Goal: Task Accomplishment & Management: Use online tool/utility

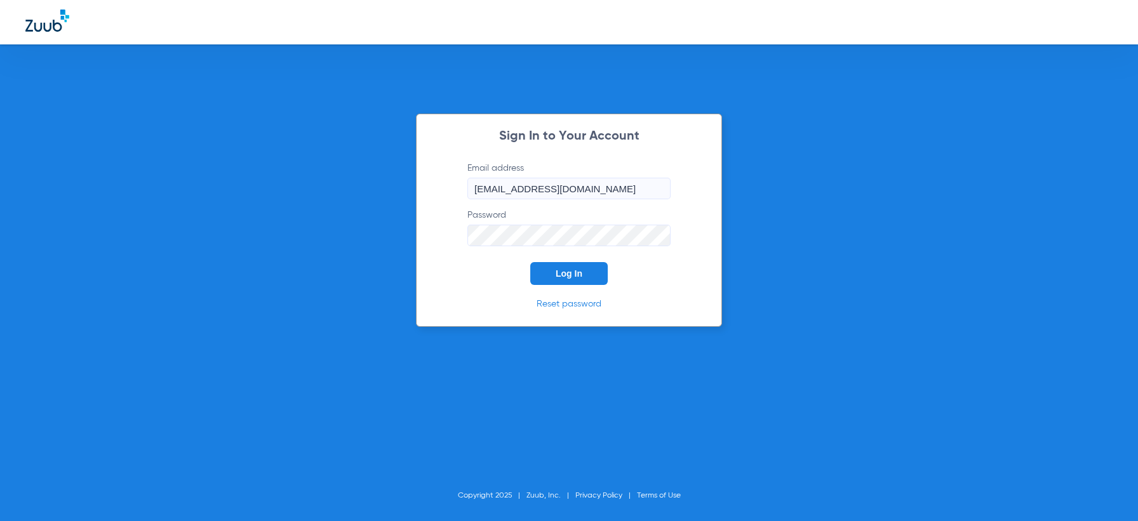
click at [538, 274] on button "Log In" at bounding box center [568, 273] width 77 height 23
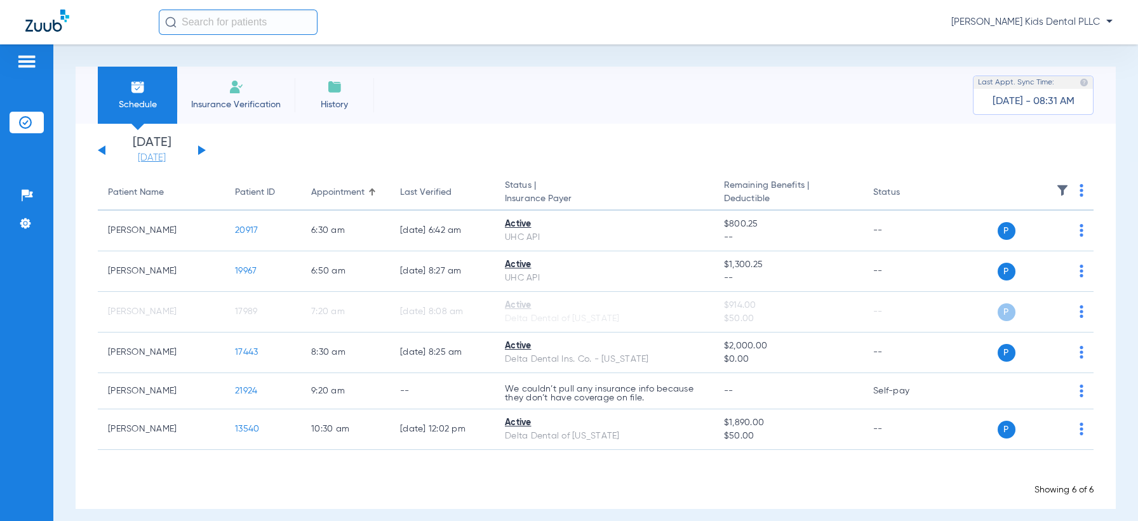
click at [161, 155] on link "[DATE]" at bounding box center [152, 158] width 76 height 13
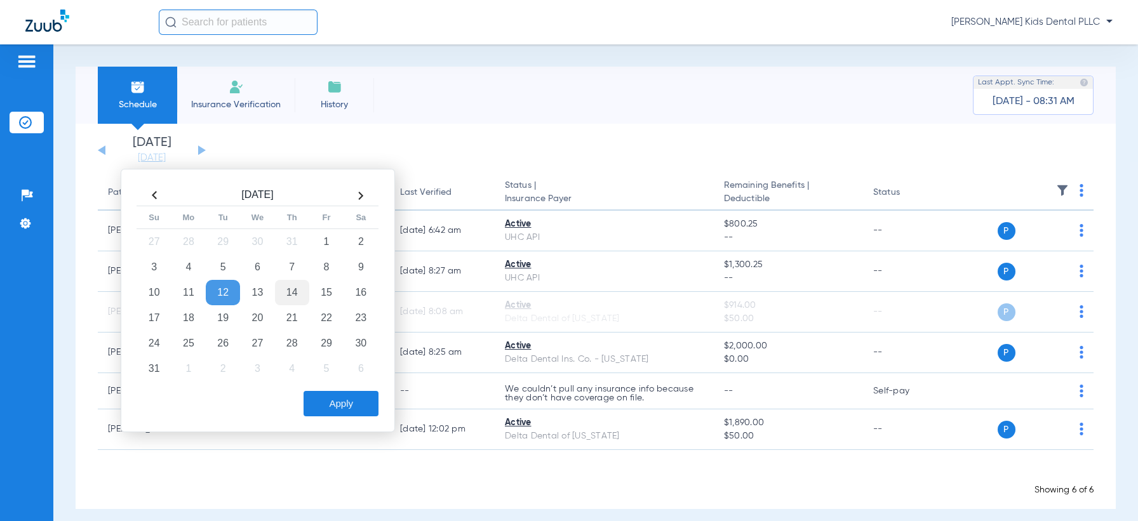
click at [300, 290] on td "14" at bounding box center [292, 292] width 34 height 25
click at [345, 413] on button "Apply" at bounding box center [341, 403] width 75 height 25
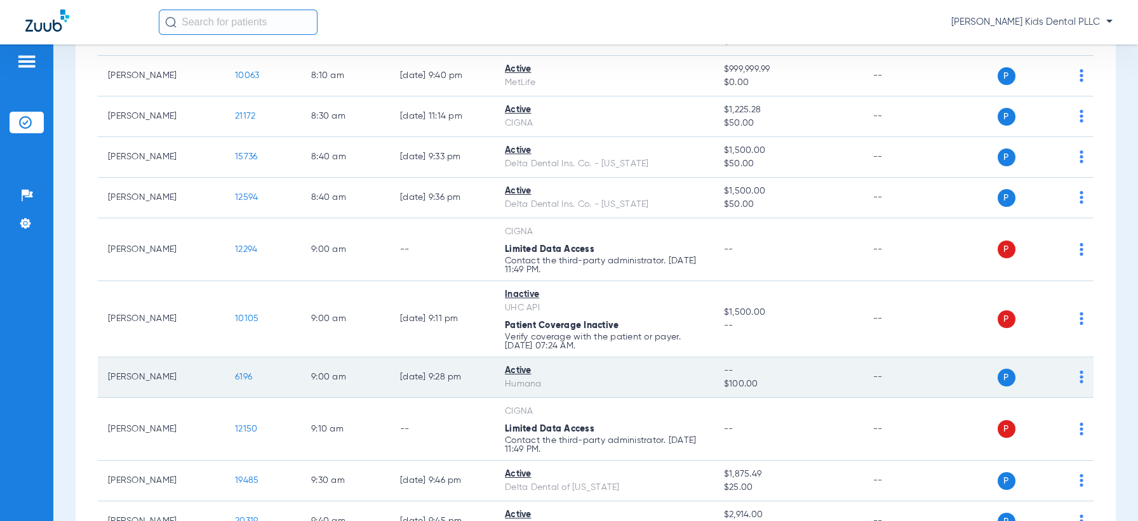
scroll to position [238, 0]
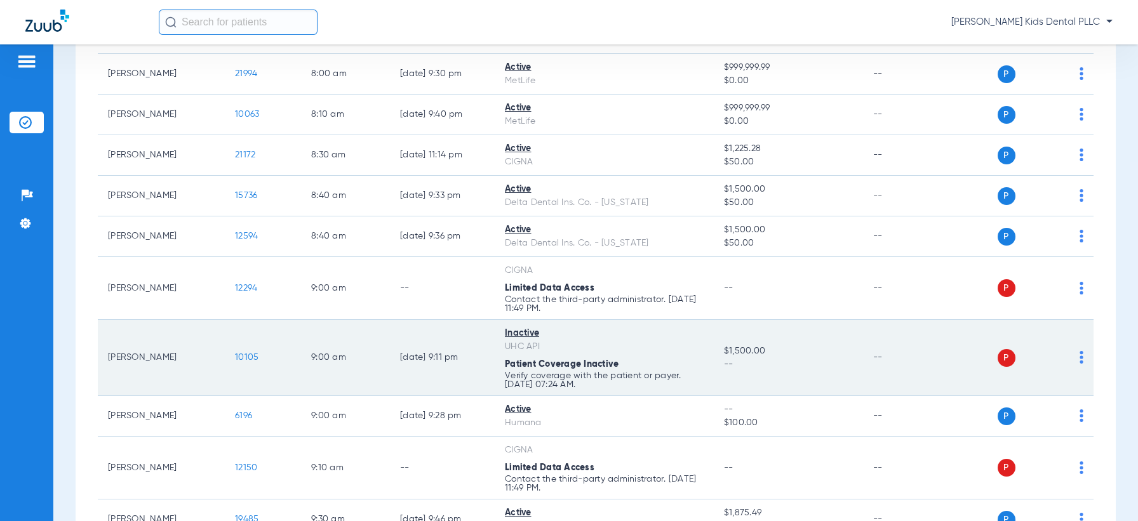
click at [238, 355] on span "10105" at bounding box center [247, 357] width 24 height 9
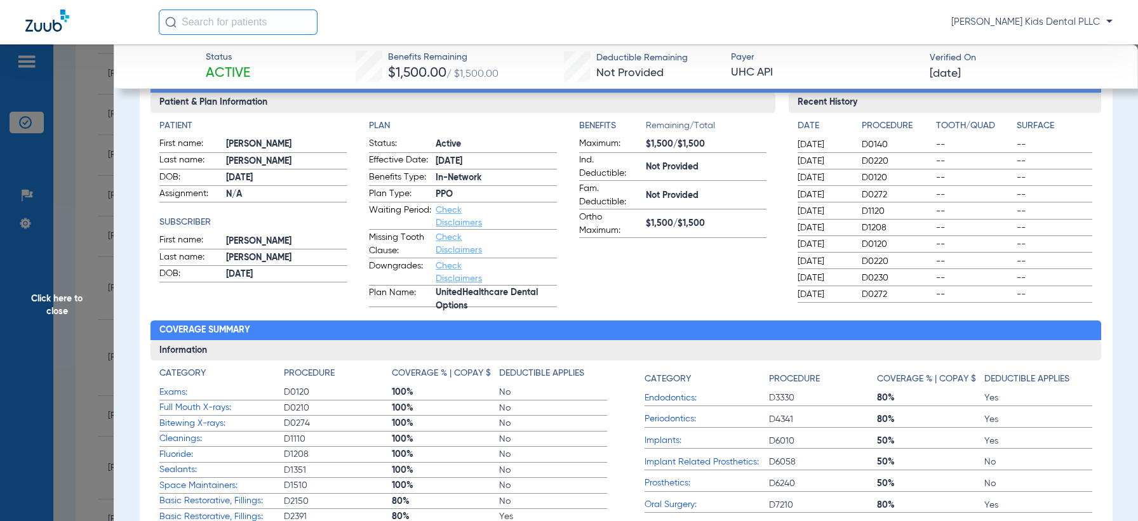
scroll to position [0, 0]
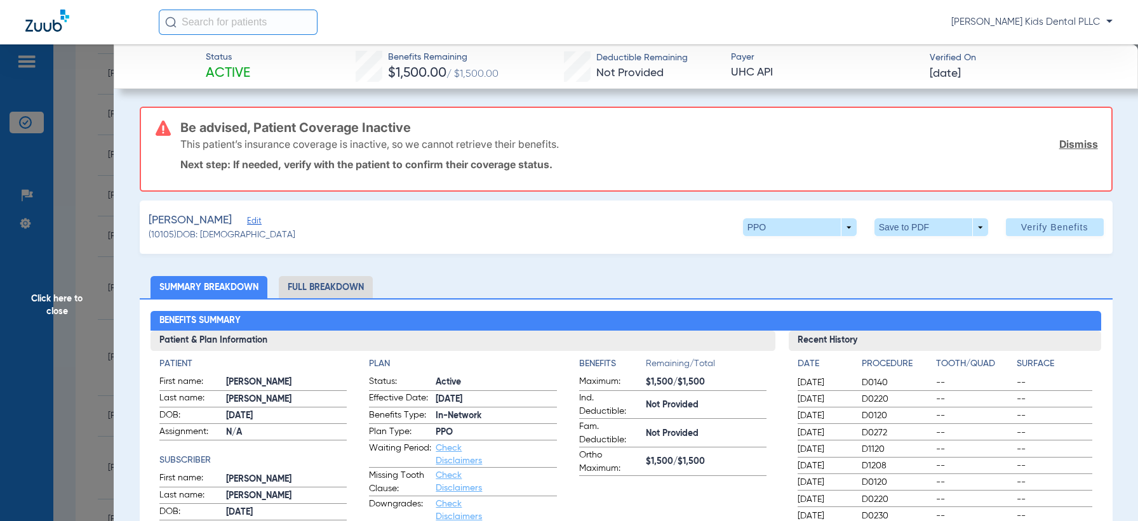
click at [59, 315] on span "Click here to close" at bounding box center [57, 304] width 114 height 521
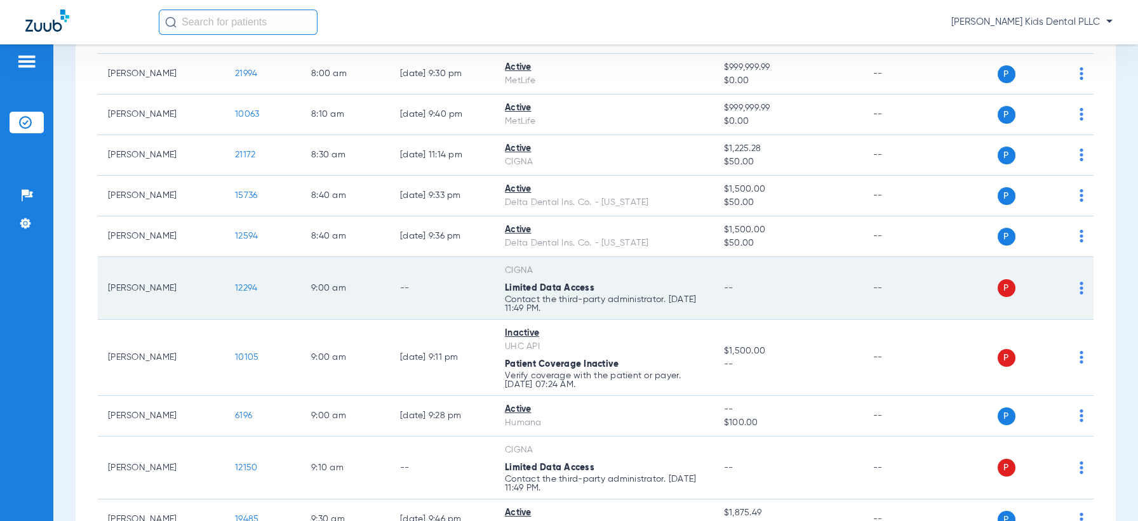
click at [1072, 289] on td "P S" at bounding box center [1021, 288] width 145 height 63
click at [1080, 292] on img at bounding box center [1082, 288] width 4 height 13
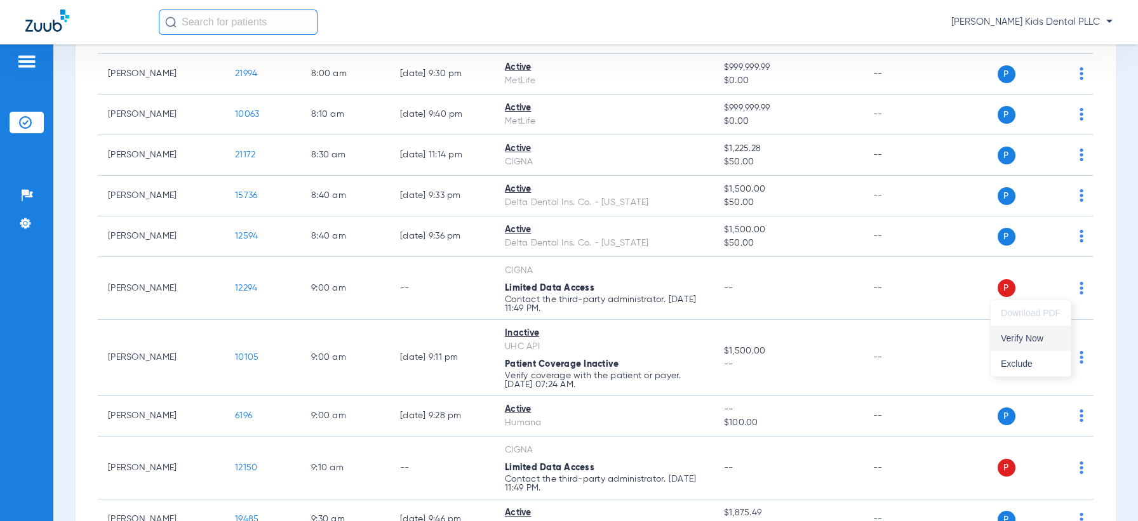
click at [1035, 335] on span "Verify Now" at bounding box center [1031, 338] width 60 height 9
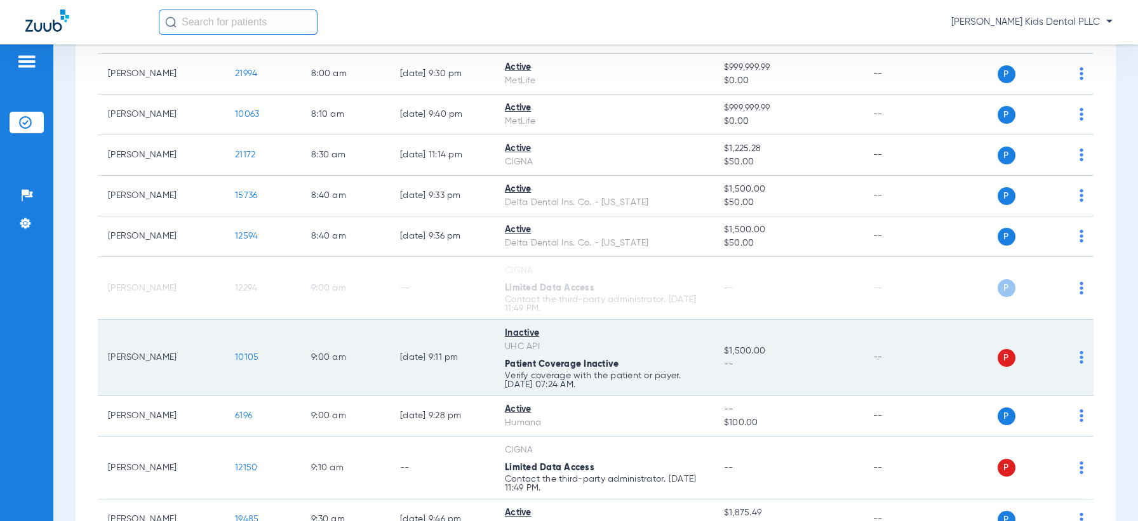
click at [1080, 357] on img at bounding box center [1082, 357] width 4 height 13
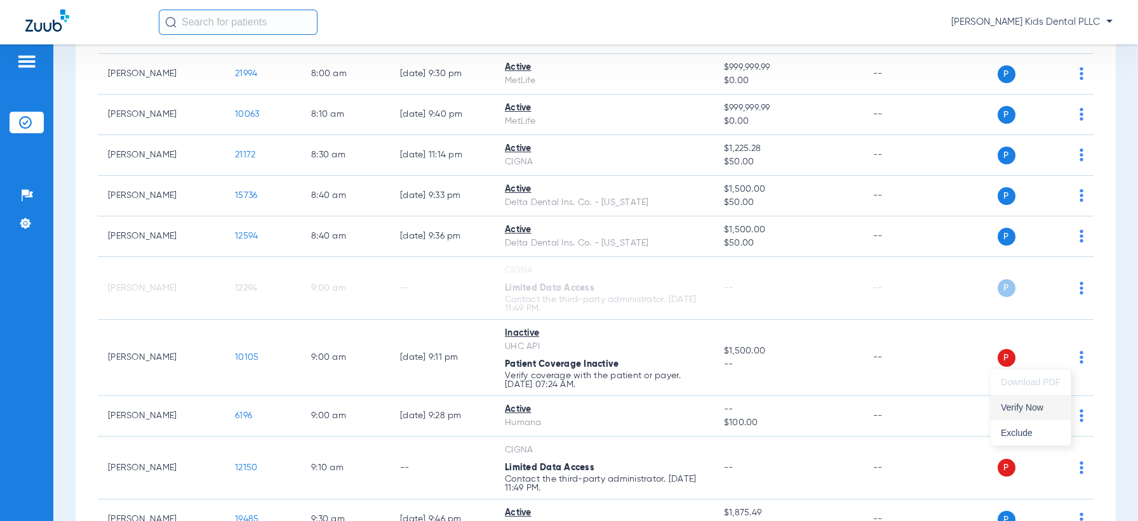
click at [1019, 409] on span "Verify Now" at bounding box center [1031, 407] width 60 height 9
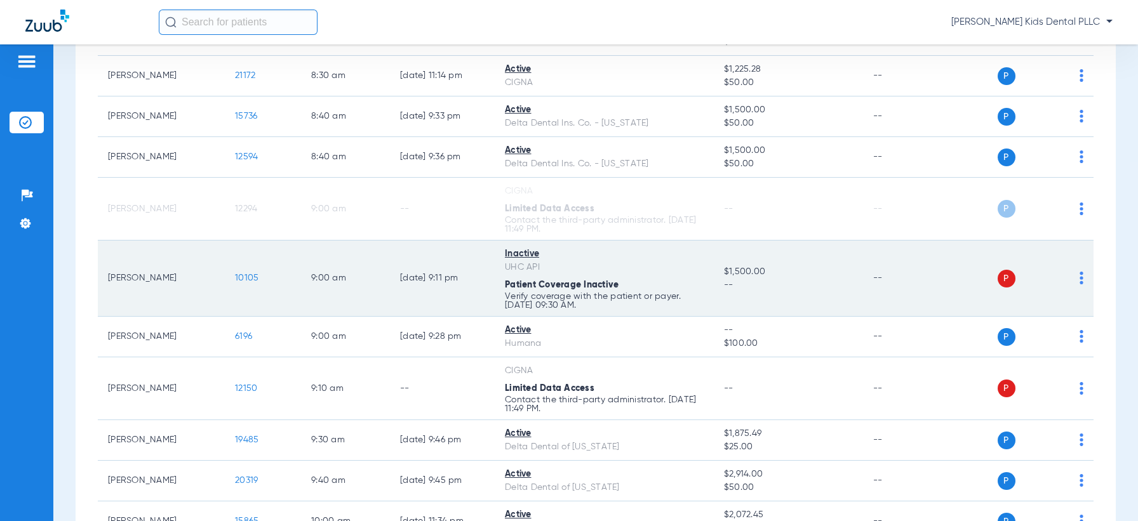
scroll to position [397, 0]
